Goal: Find specific page/section: Find specific page/section

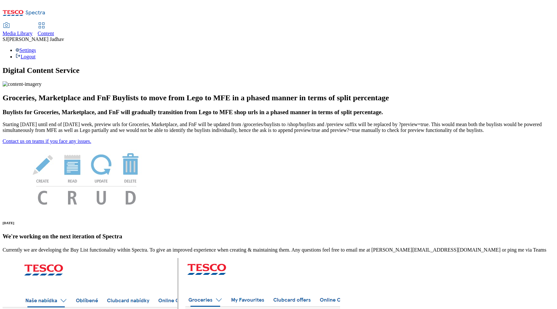
click at [54, 31] on span "Content" at bounding box center [46, 33] width 16 height 5
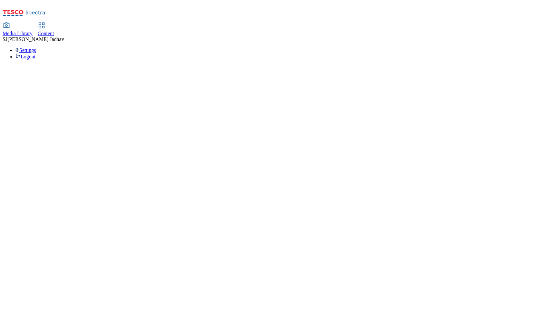
select select "ghs-[GEOGRAPHIC_DATA]"
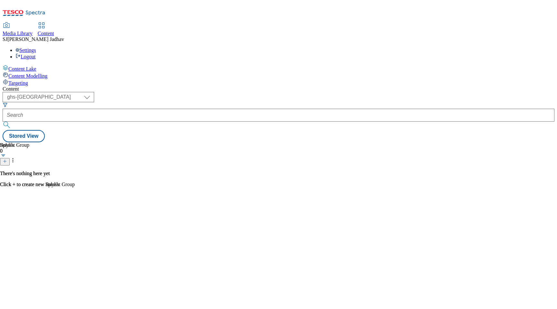
click at [33, 31] on span "Media Library" at bounding box center [18, 33] width 30 height 5
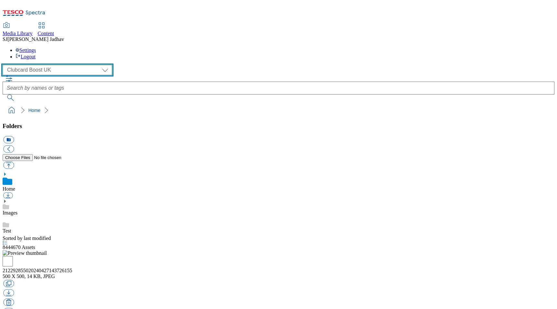
click at [62, 65] on select "Clubcard Boost UK Clubcard Marketing Dotcom UK Emails GHS Marketing UK GHS ROI …" at bounding box center [58, 70] width 110 height 10
select select "flare-homepage"
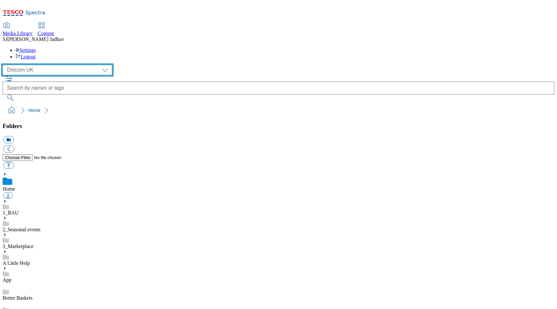
scroll to position [0, 0]
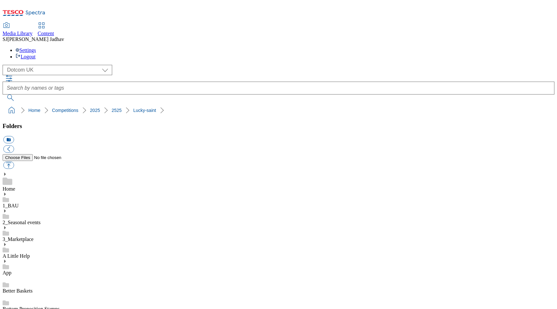
scroll to position [332, 0]
